Goal: Task Accomplishment & Management: Use online tool/utility

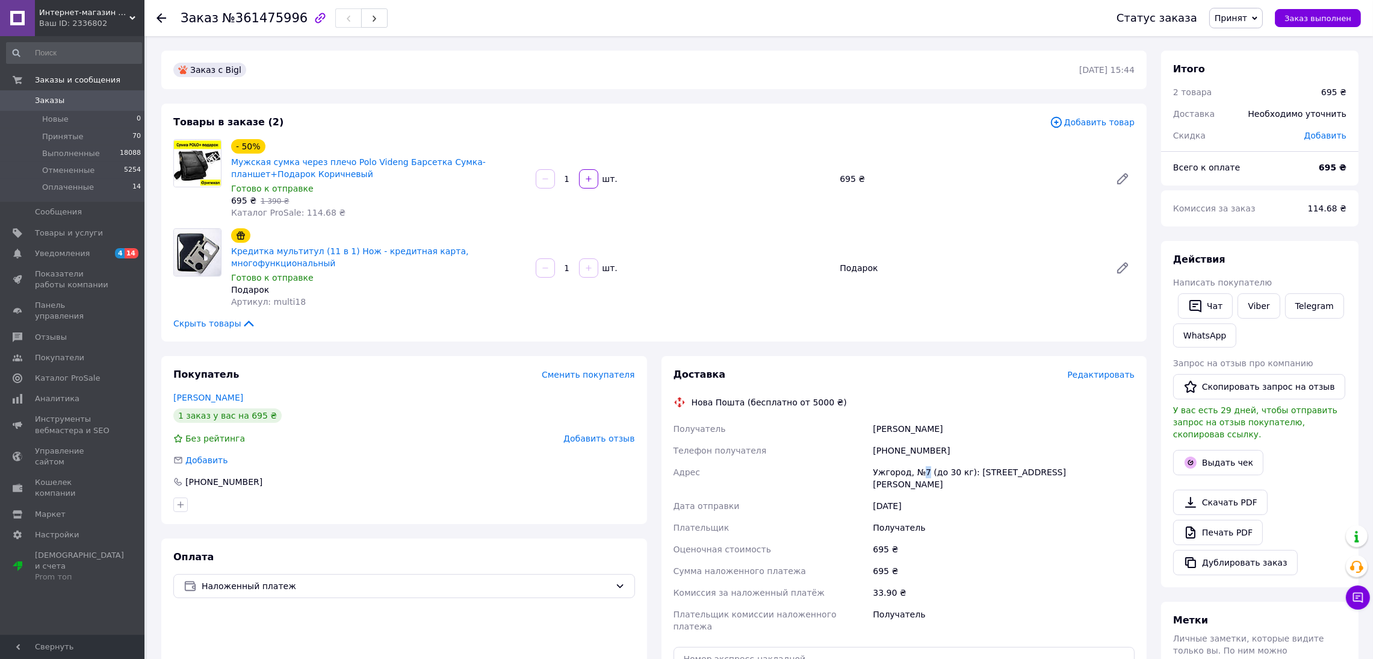
drag, startPoint x: 923, startPoint y: 458, endPoint x: 916, endPoint y: 459, distance: 7.3
click at [921, 461] on div "Ужгород, №7 (до 30 кг): [STREET_ADDRESS][PERSON_NAME]" at bounding box center [1004, 478] width 267 height 34
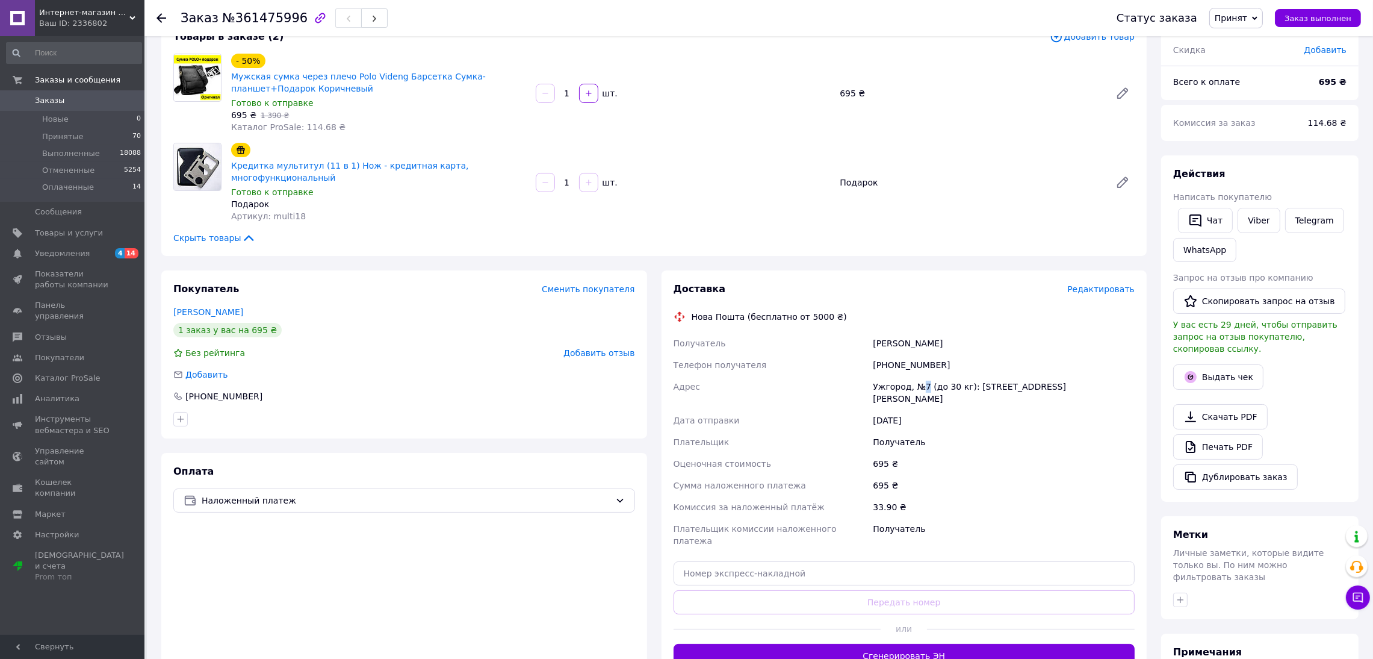
scroll to position [90, 0]
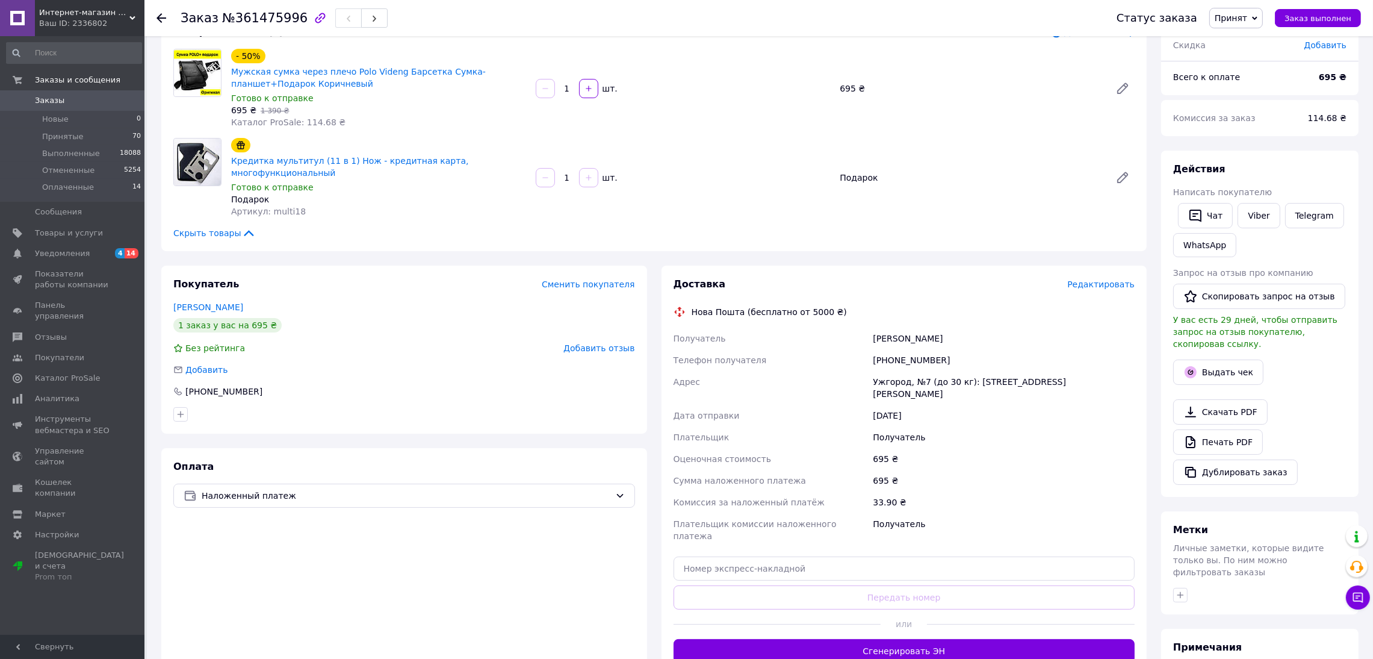
click at [924, 350] on div "[PHONE_NUMBER]" at bounding box center [1004, 360] width 267 height 22
drag, startPoint x: 933, startPoint y: 340, endPoint x: 890, endPoint y: 341, distance: 42.8
click at [890, 349] on div "[PHONE_NUMBER]" at bounding box center [1004, 360] width 267 height 22
copy div "0935309561"
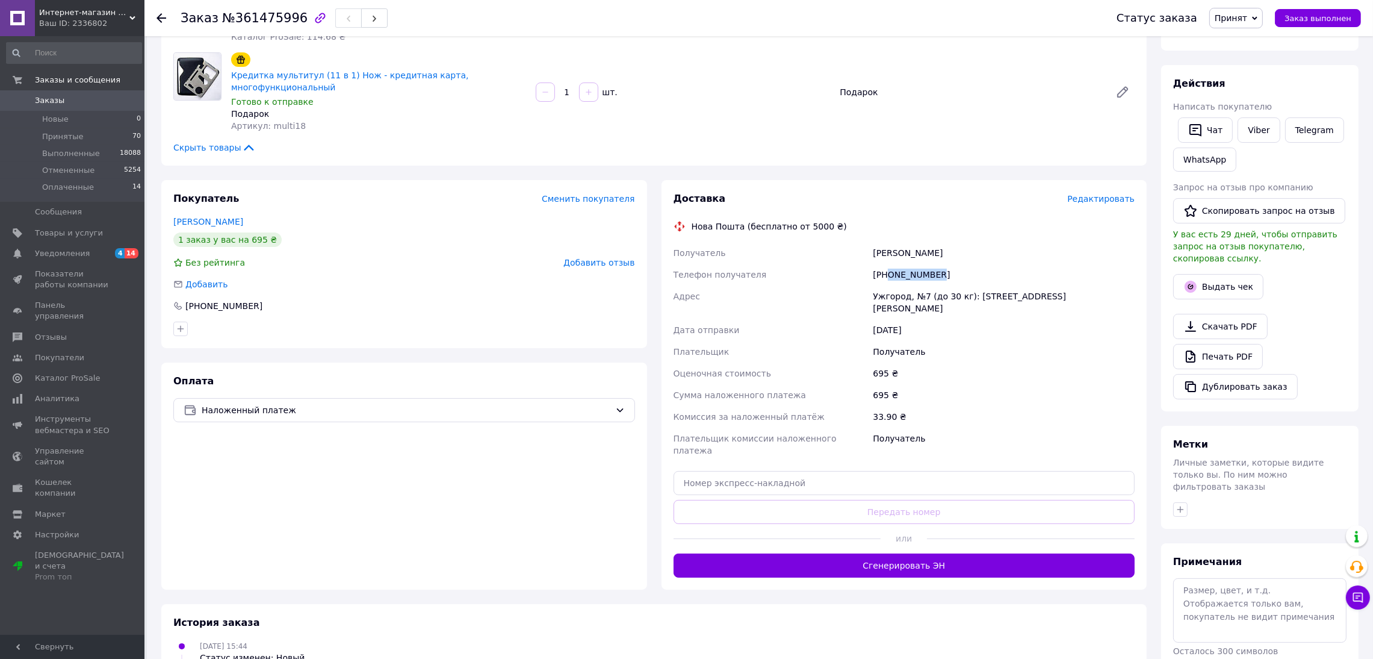
scroll to position [181, 0]
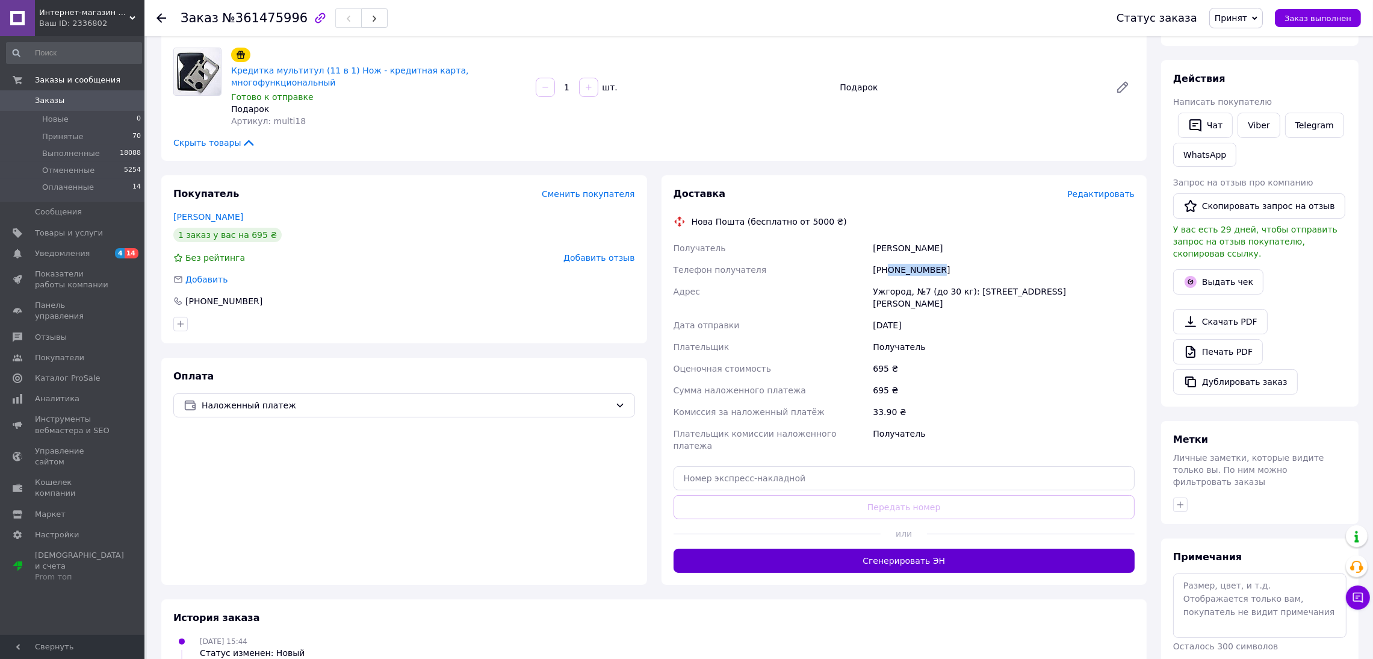
click at [945, 548] on button "Сгенерировать ЭН" at bounding box center [905, 560] width 462 height 24
click at [1211, 269] on button "Выдать чек" at bounding box center [1218, 281] width 90 height 25
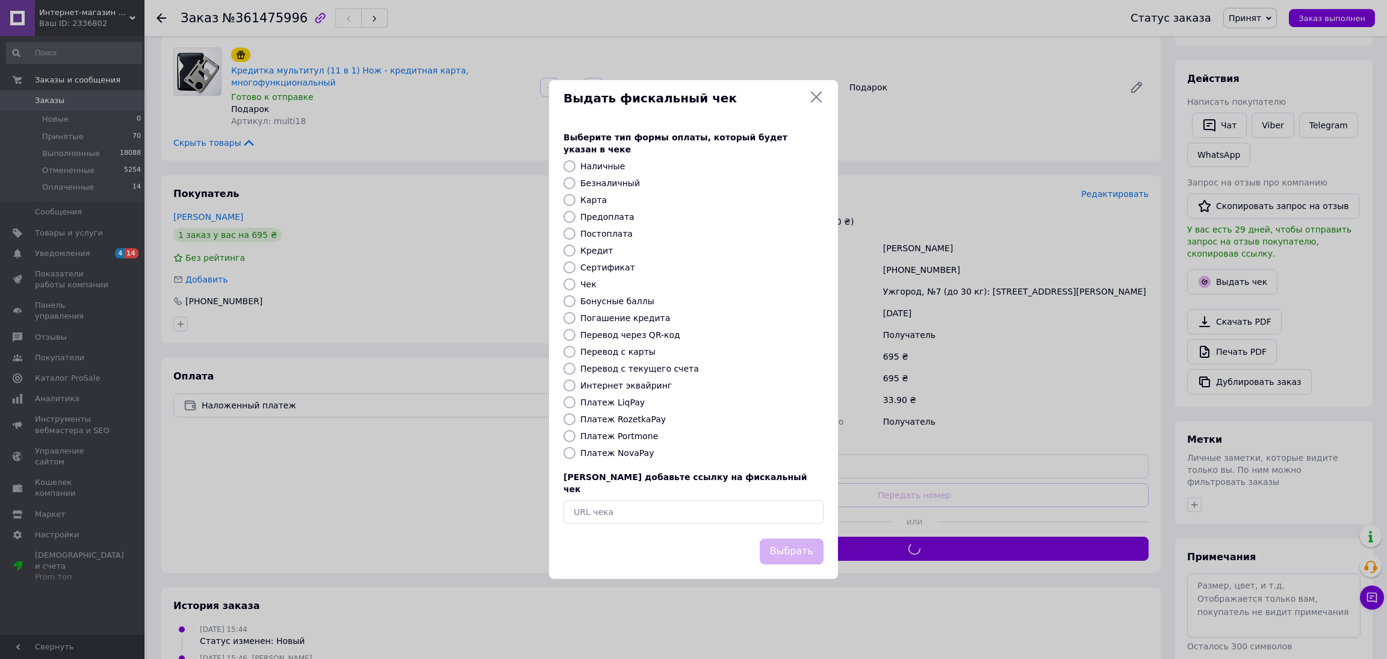
click at [624, 451] on label "Платеж NovaPay" at bounding box center [616, 453] width 73 height 10
click at [576, 451] on input "Платеж NovaPay" at bounding box center [570, 453] width 12 height 12
radio input "true"
click at [792, 546] on button "Выбрать" at bounding box center [792, 551] width 64 height 26
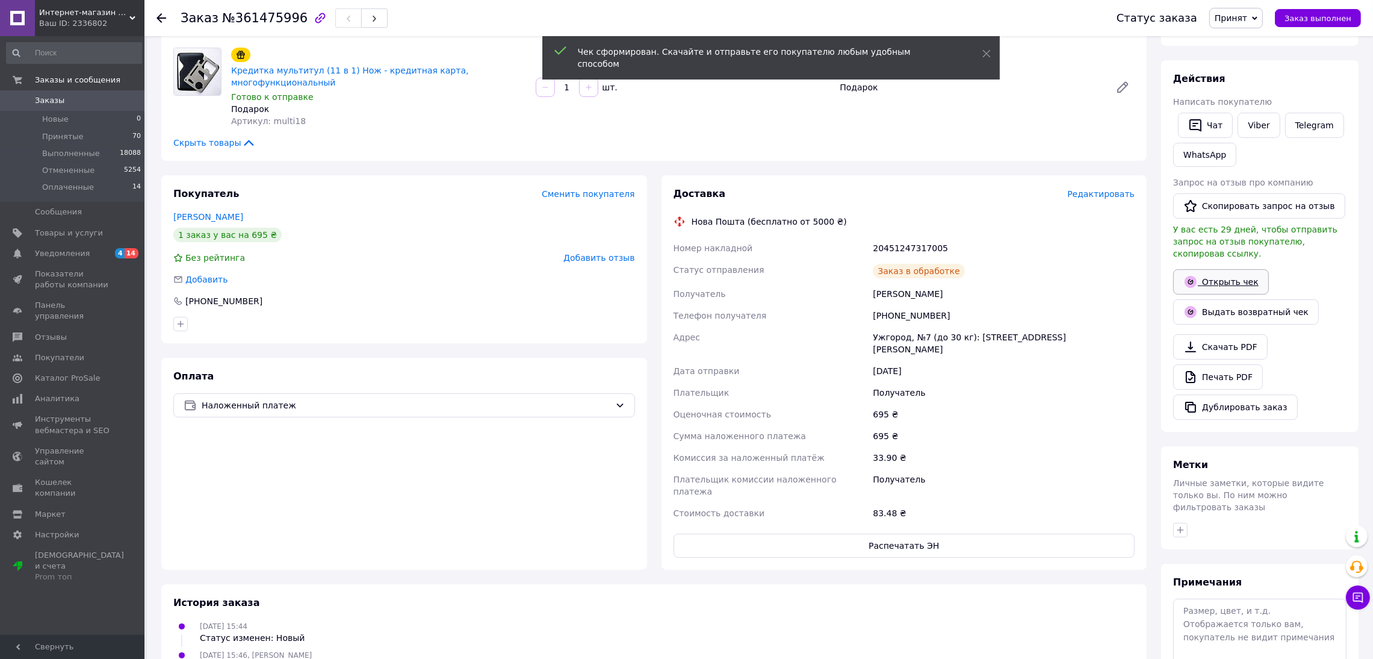
click at [1216, 269] on link "Открыть чек" at bounding box center [1221, 281] width 96 height 25
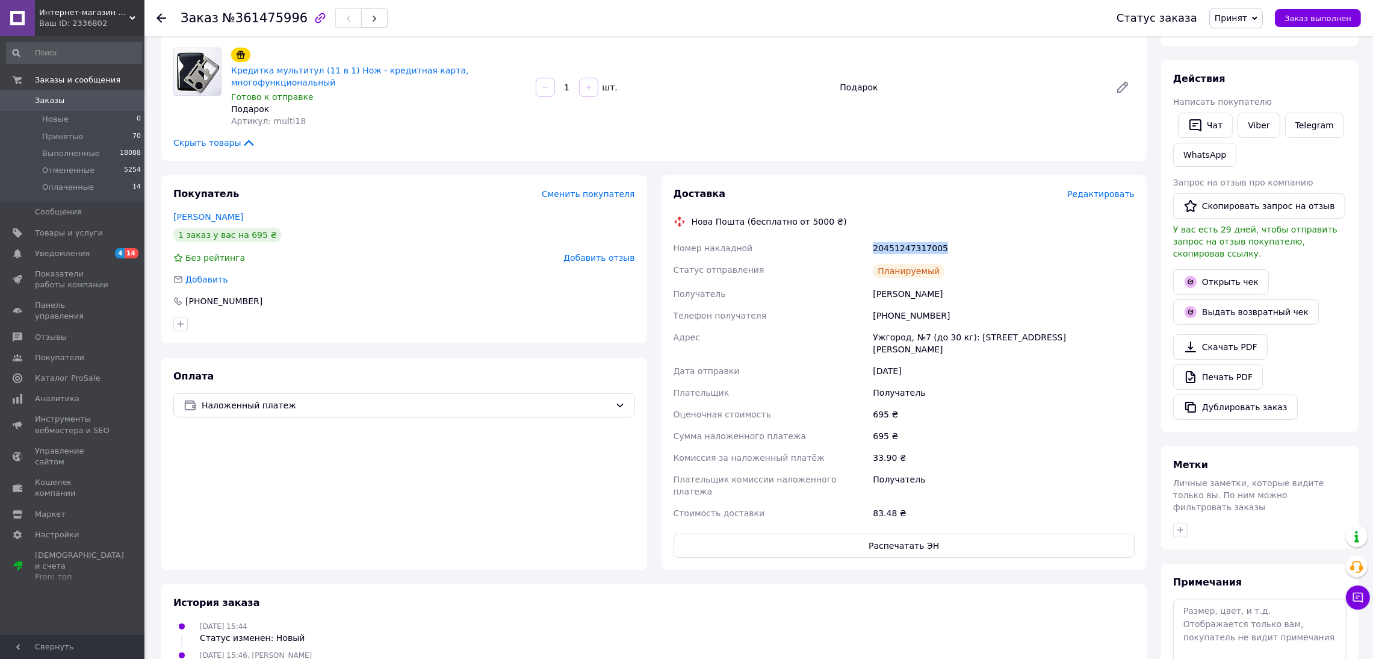
drag, startPoint x: 939, startPoint y: 231, endPoint x: 853, endPoint y: 232, distance: 85.5
click at [853, 237] on div "Номер накладной 20451247317005 Статус отправления Планируемый Получатель [PERSO…" at bounding box center [904, 380] width 467 height 287
copy div "Номер накладной 20451247317005"
